Goal: Check status: Check status

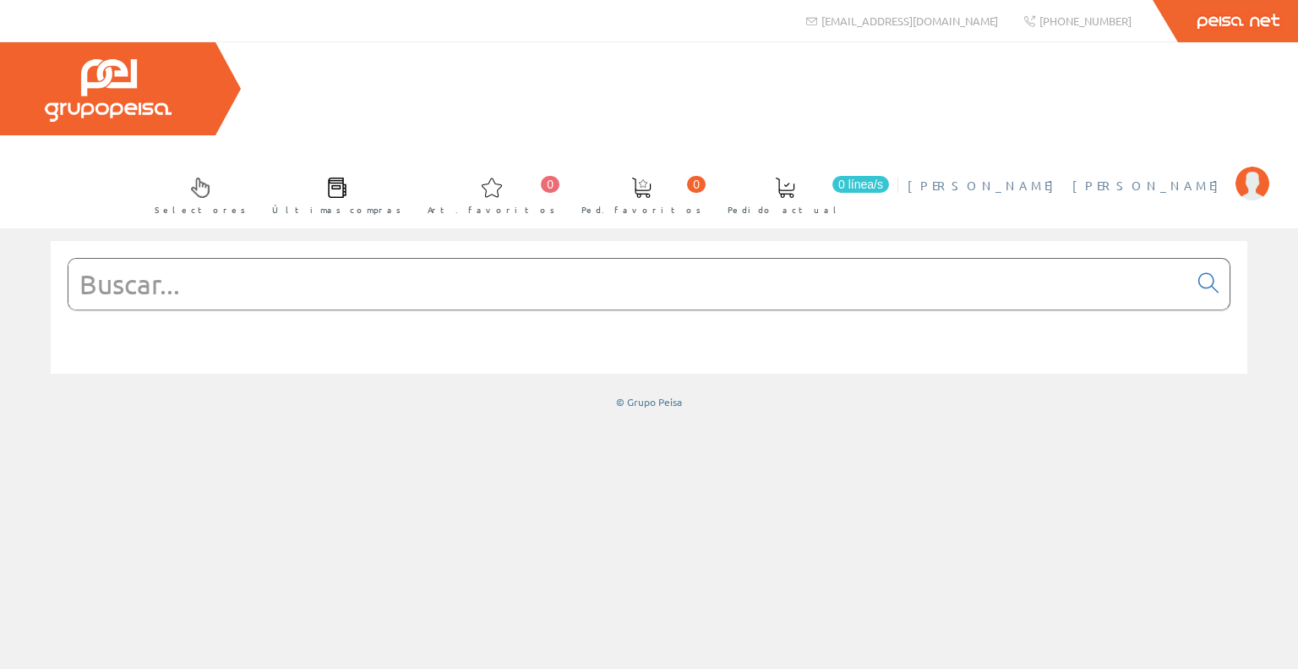
click at [1145, 177] on span "[PERSON_NAME] [PERSON_NAME]" at bounding box center [1068, 185] width 320 height 17
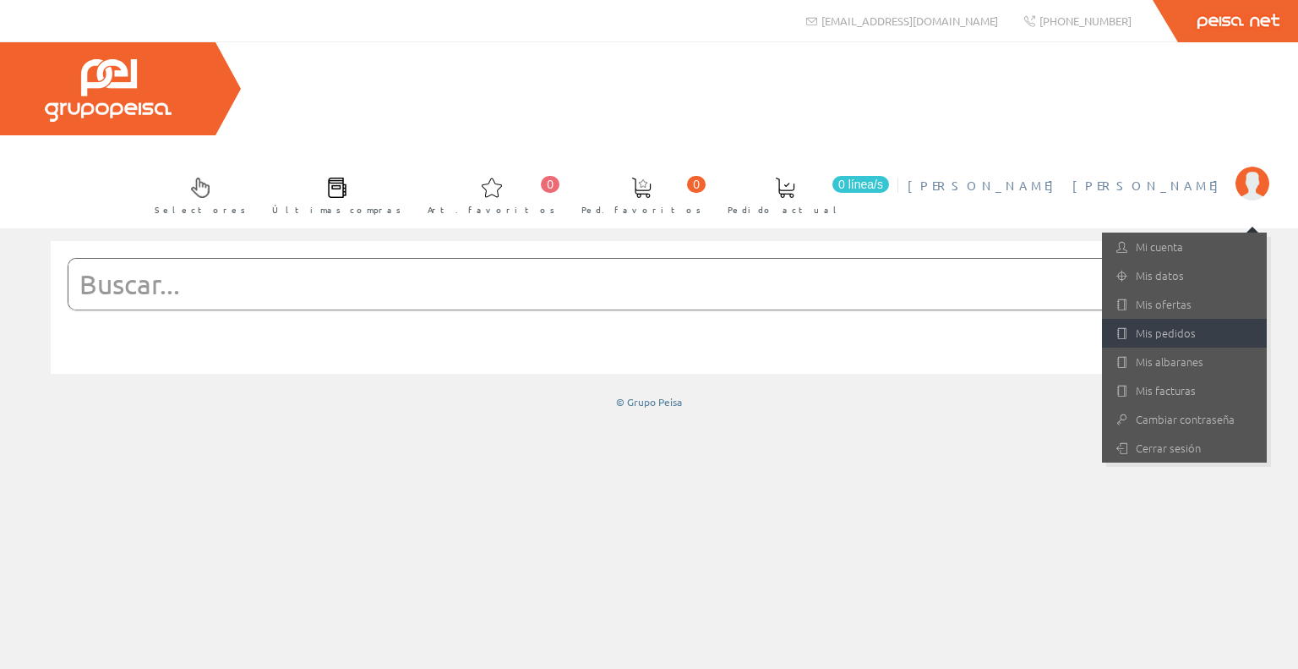
click at [1177, 319] on link "Mis pedidos" at bounding box center [1184, 333] width 165 height 29
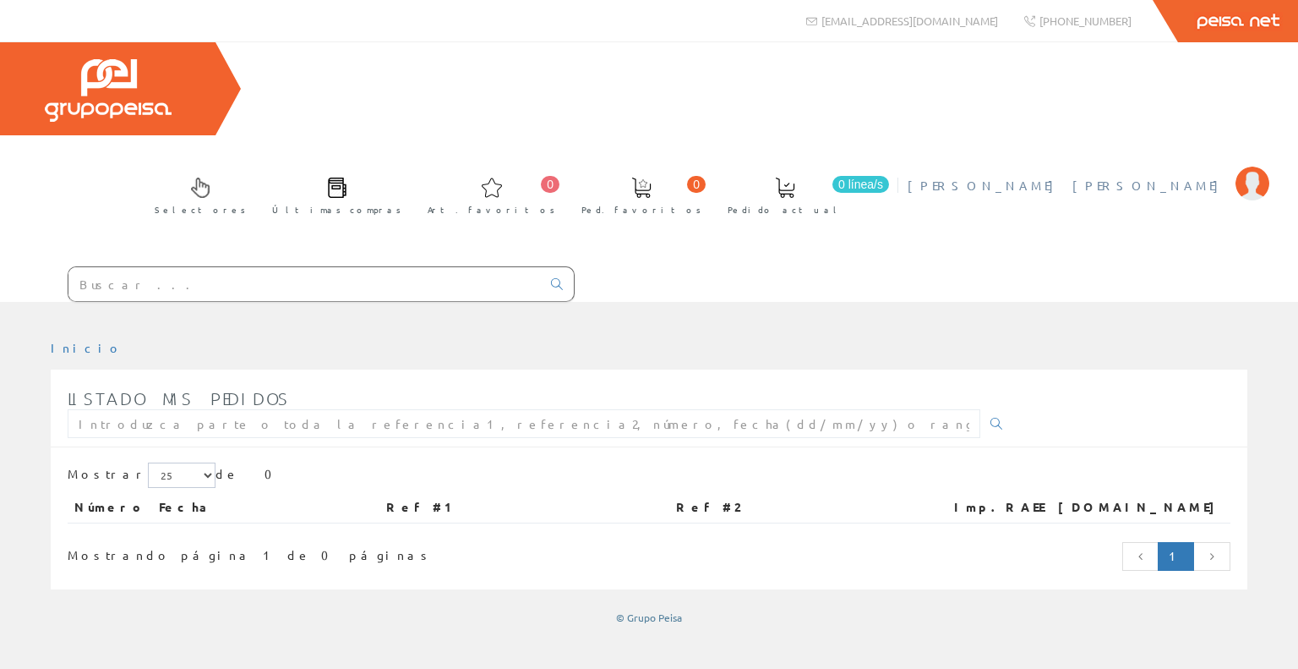
click at [1155, 177] on span "[PERSON_NAME] [PERSON_NAME]" at bounding box center [1068, 185] width 320 height 17
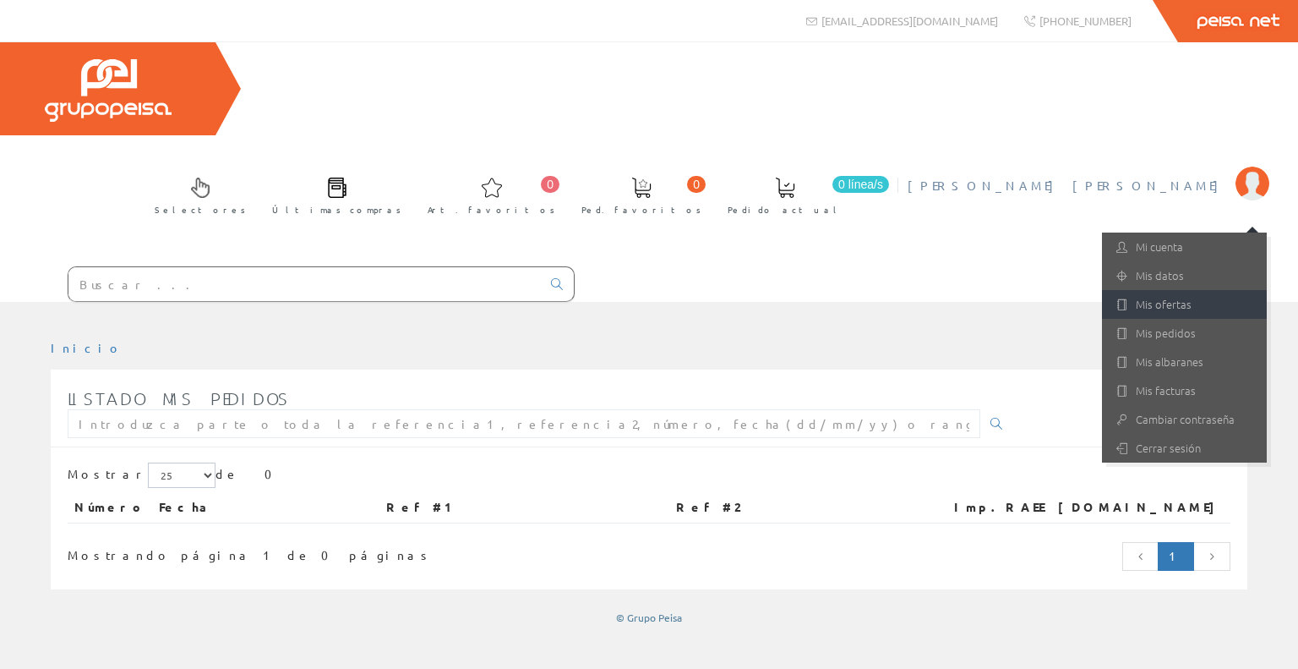
click at [1156, 290] on link "Mis ofertas" at bounding box center [1184, 304] width 165 height 29
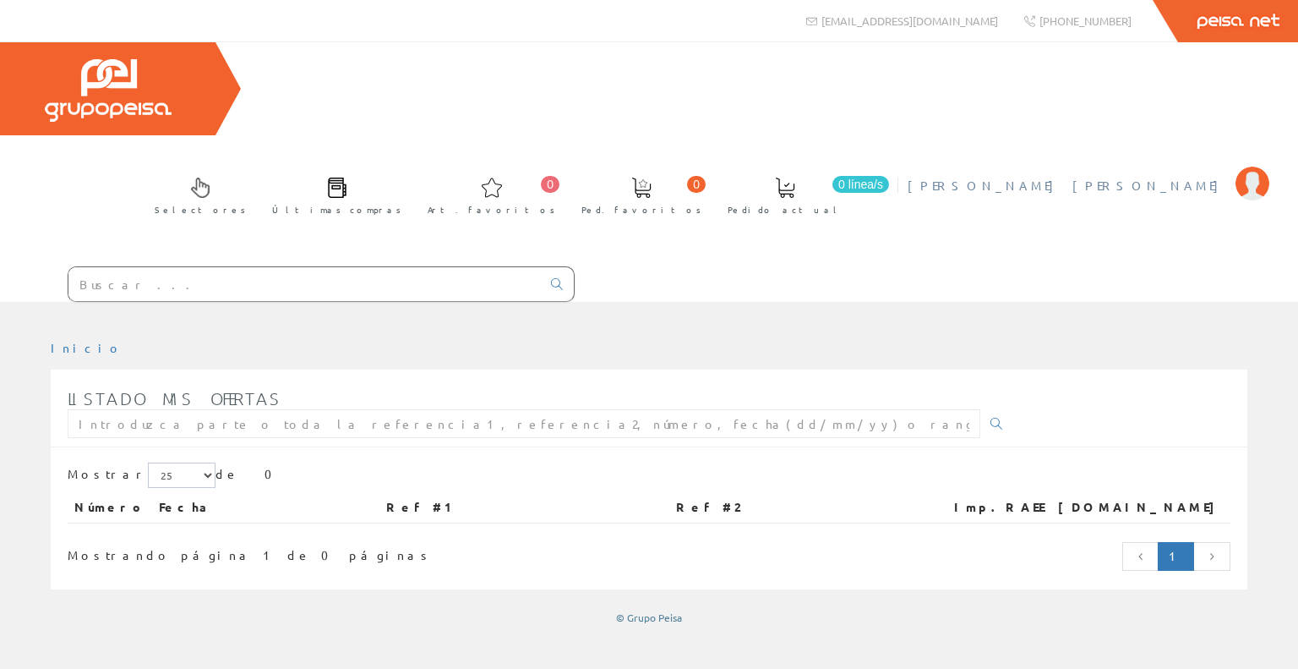
click at [1175, 177] on span "[PERSON_NAME] [PERSON_NAME]" at bounding box center [1068, 185] width 320 height 17
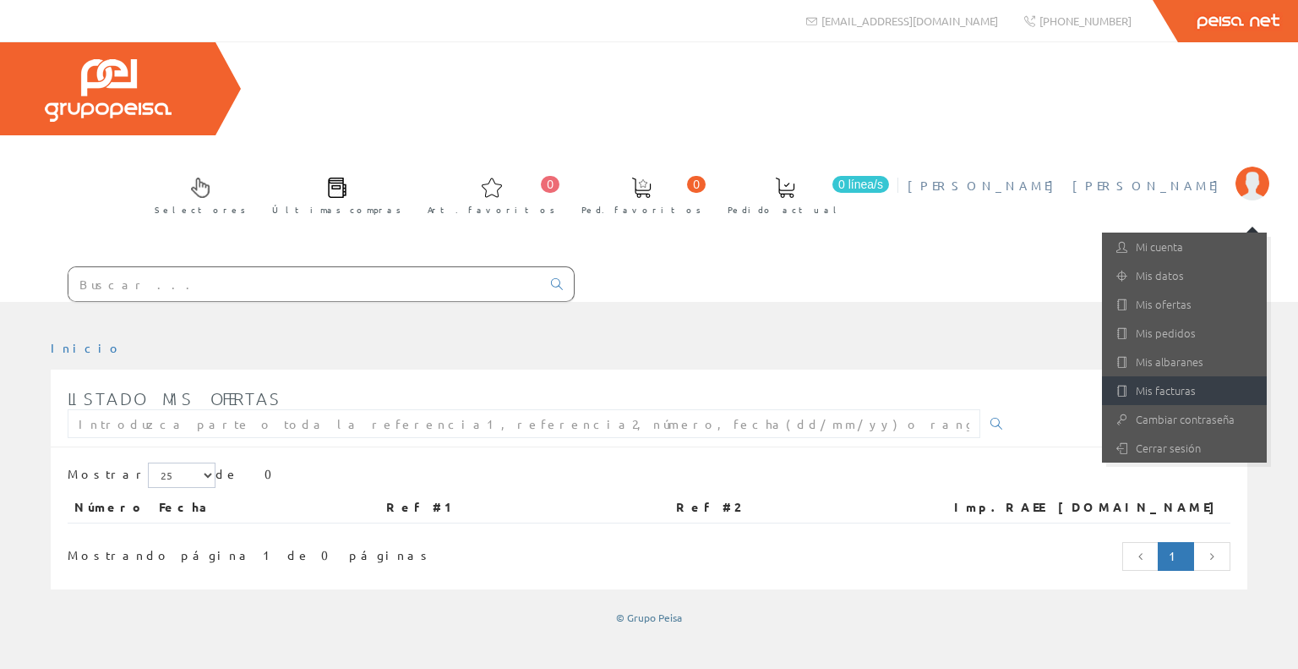
click at [1156, 376] on link "Mis facturas" at bounding box center [1184, 390] width 165 height 29
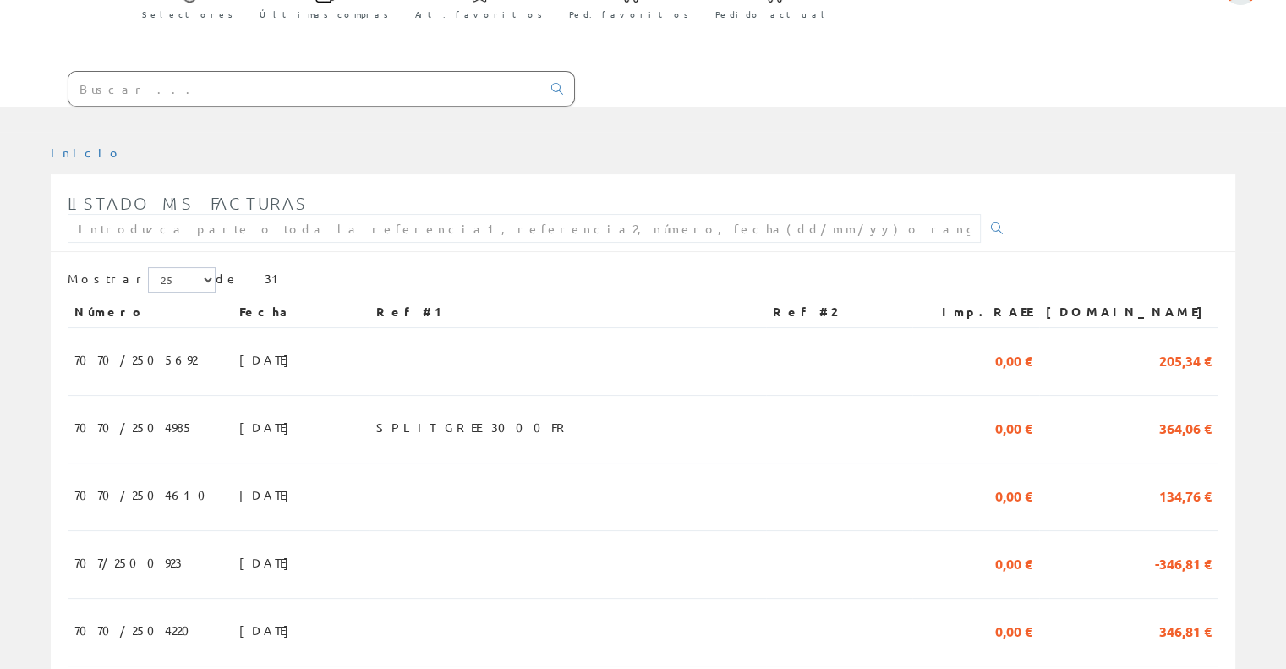
scroll to position [169, 0]
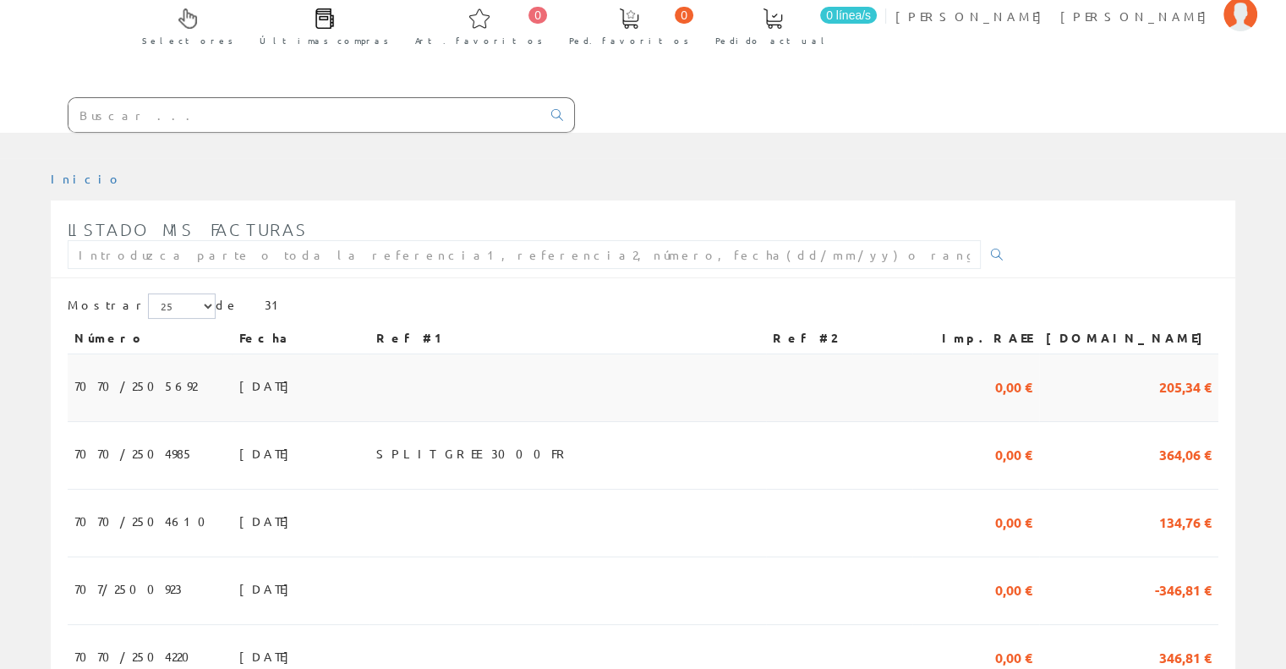
click at [239, 371] on span "15/08/2025" at bounding box center [268, 385] width 58 height 29
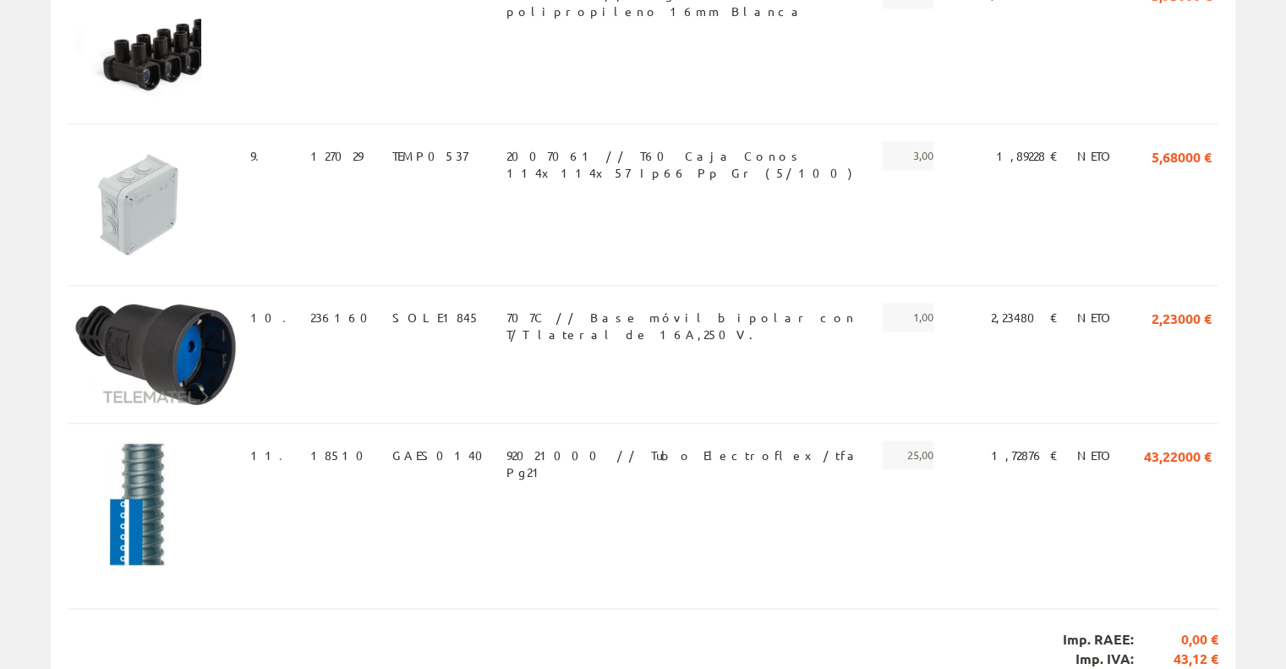
scroll to position [1680, 0]
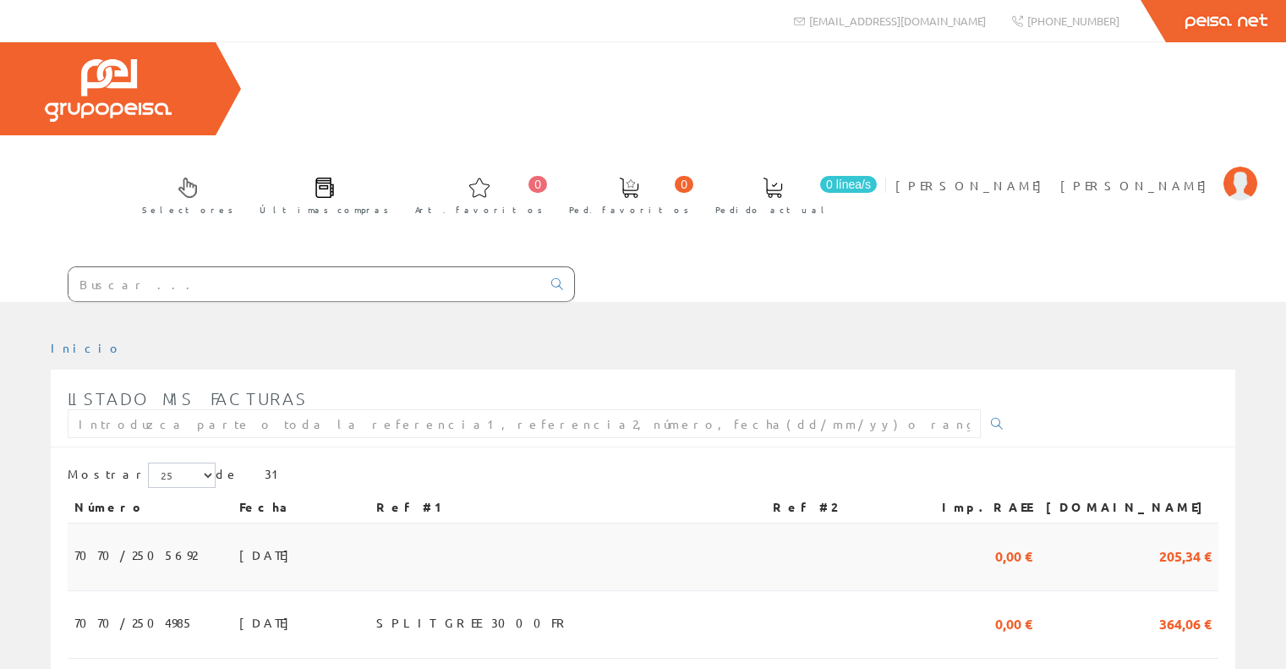
scroll to position [169, 0]
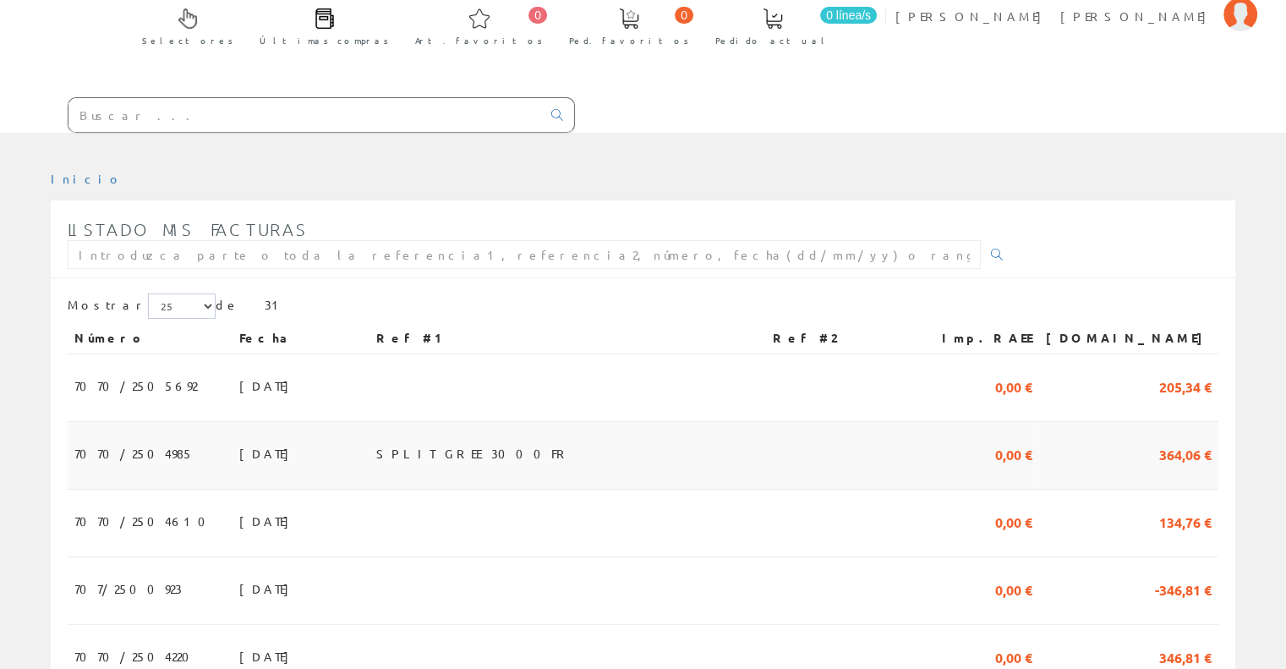
click at [1118, 422] on td "364,06 €" at bounding box center [1128, 456] width 179 height 68
click at [239, 439] on span "[DATE]" at bounding box center [268, 453] width 58 height 29
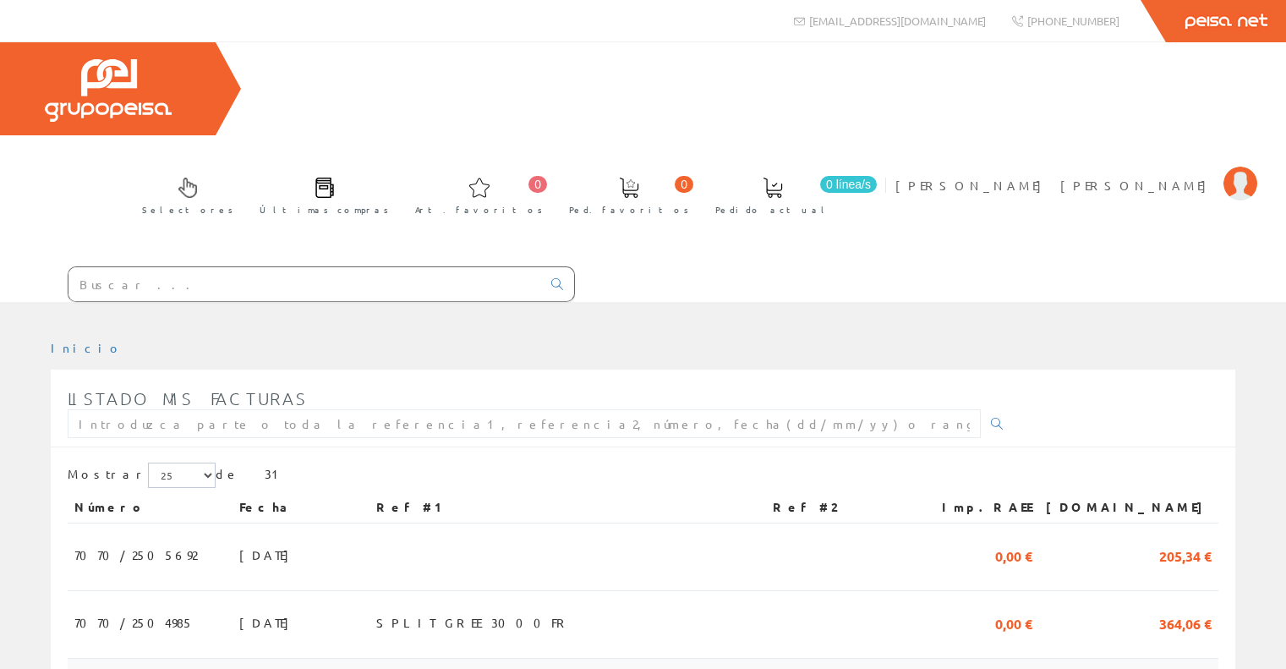
scroll to position [169, 0]
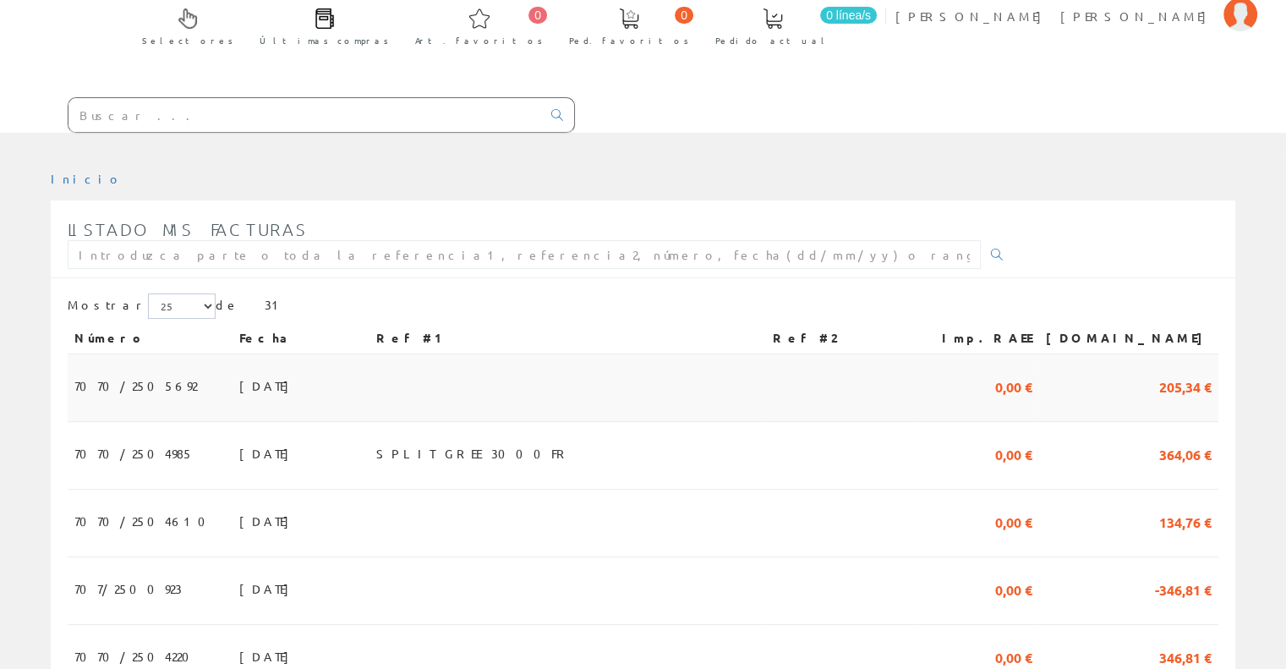
click at [1168, 371] on span "205,34 €" at bounding box center [1185, 385] width 52 height 29
click at [1166, 371] on span "205,34 €" at bounding box center [1185, 385] width 52 height 29
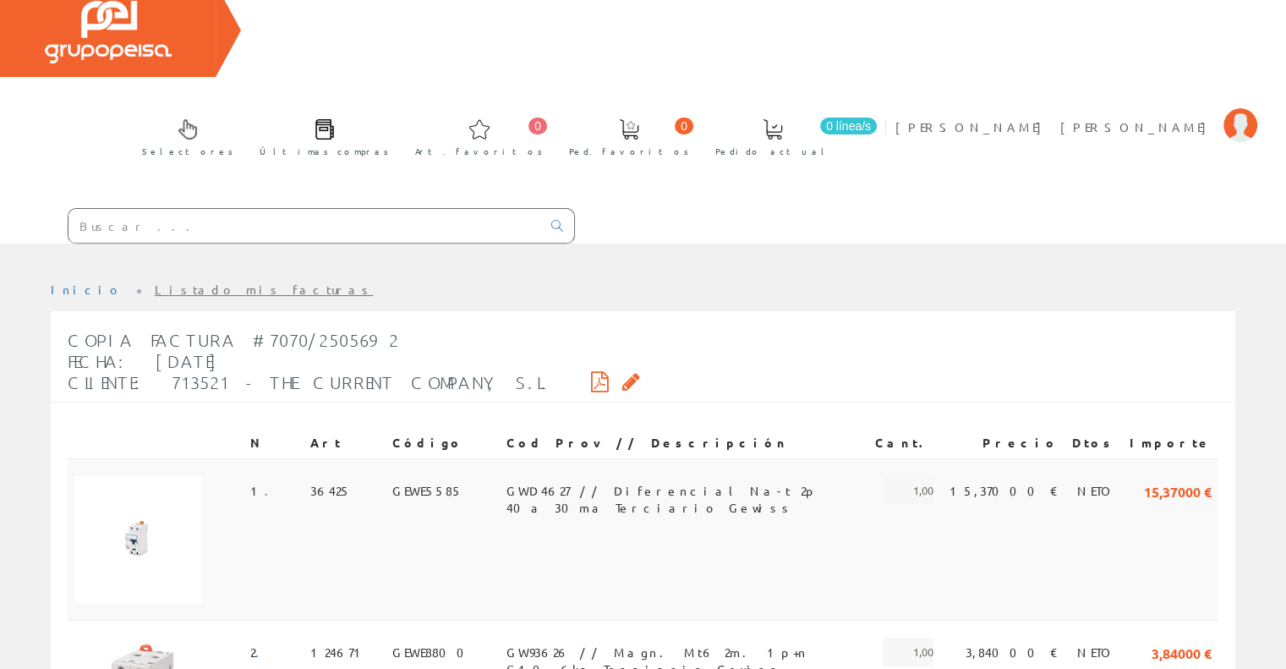
scroll to position [85, 0]
